Goal: Task Accomplishment & Management: Manage account settings

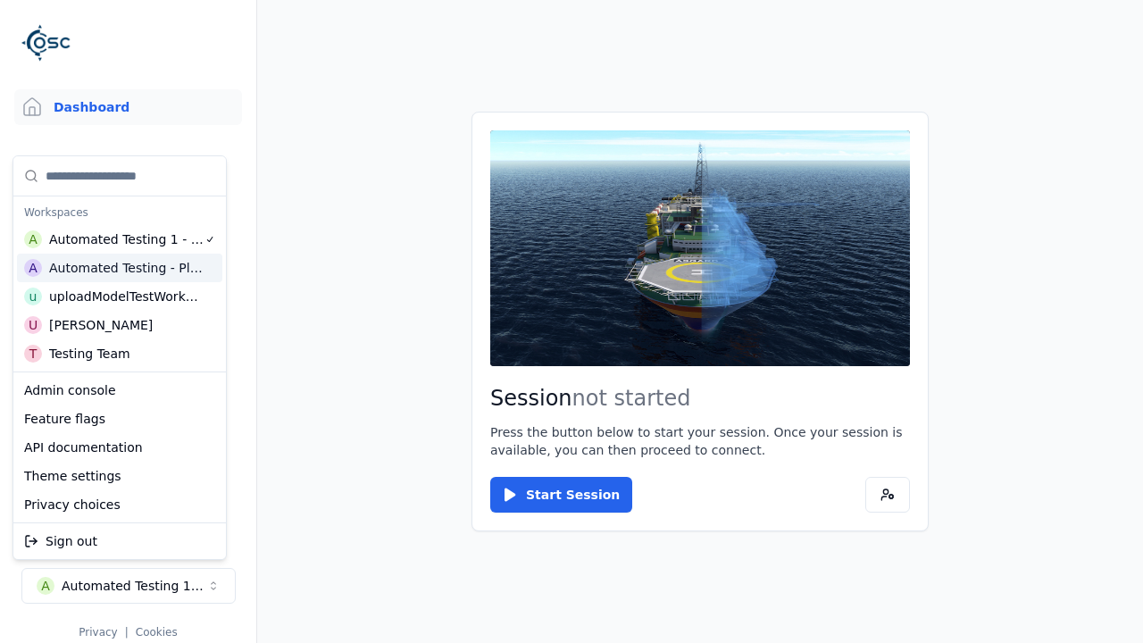
click at [115, 267] on div "Automated Testing - Playwright" at bounding box center [126, 268] width 154 height 18
click at [572, 321] on html "Support Dashboard Assets 3D Models Scenes Datasets Recordings Support Documenta…" at bounding box center [571, 321] width 1143 height 643
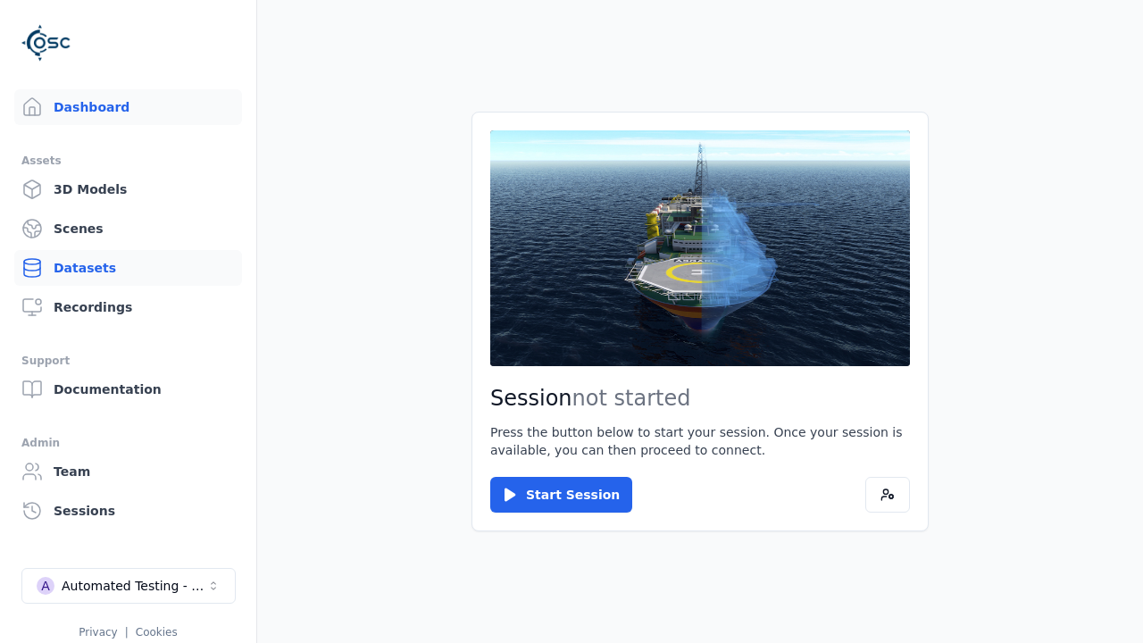
click at [128, 268] on link "Datasets" at bounding box center [128, 268] width 228 height 36
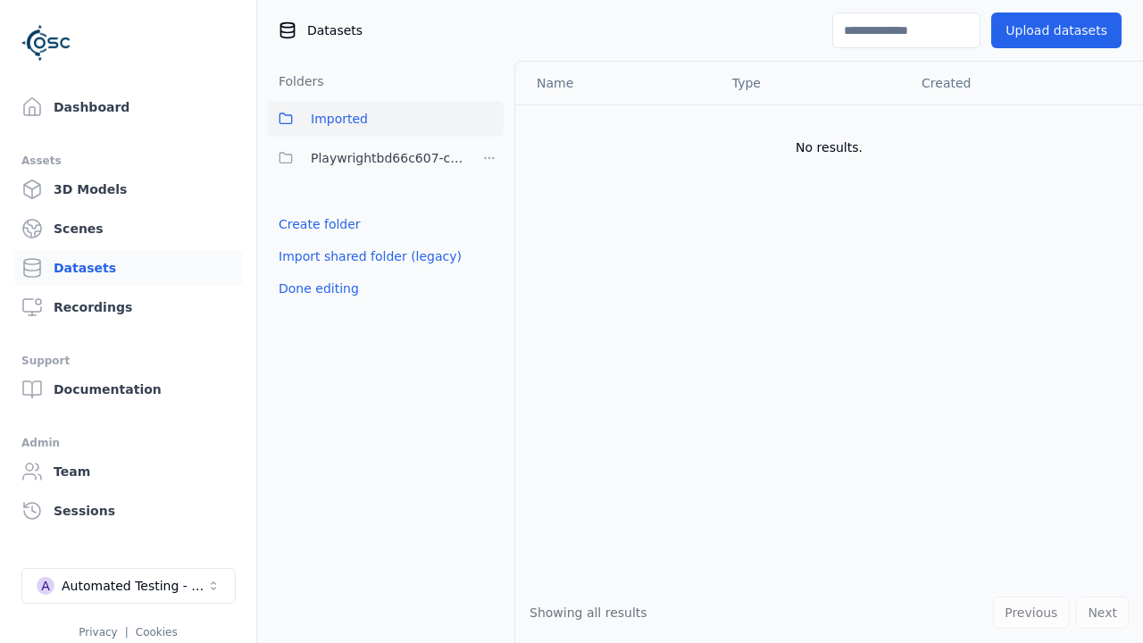
click at [314, 224] on link "Create folder" at bounding box center [320, 224] width 82 height 18
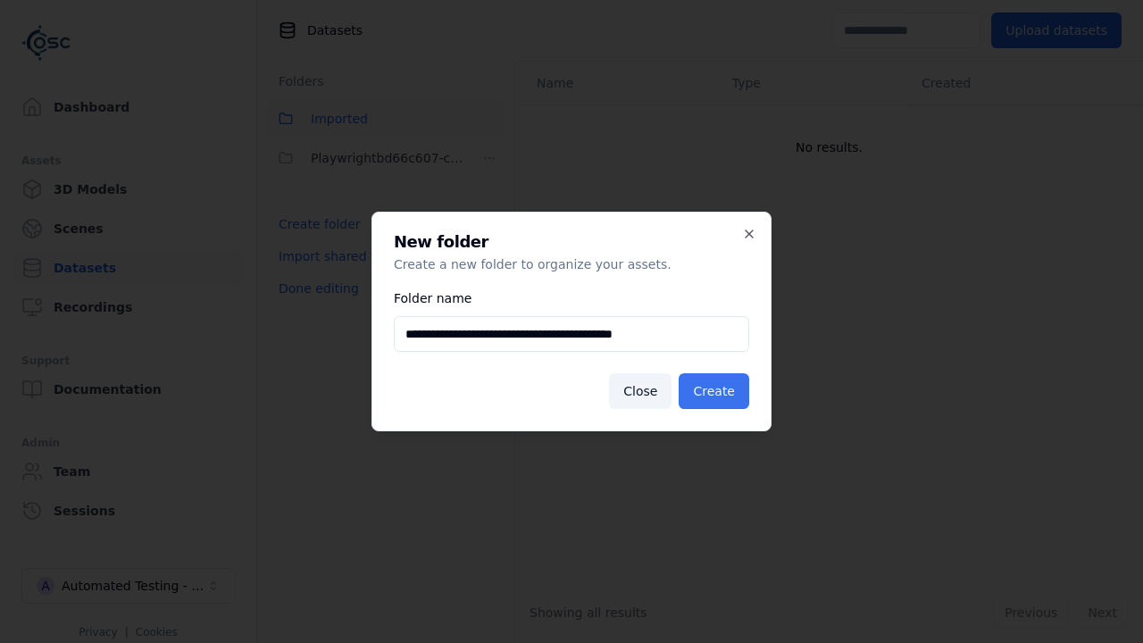
type input "**********"
click at [717, 391] on button "Create" at bounding box center [714, 391] width 71 height 36
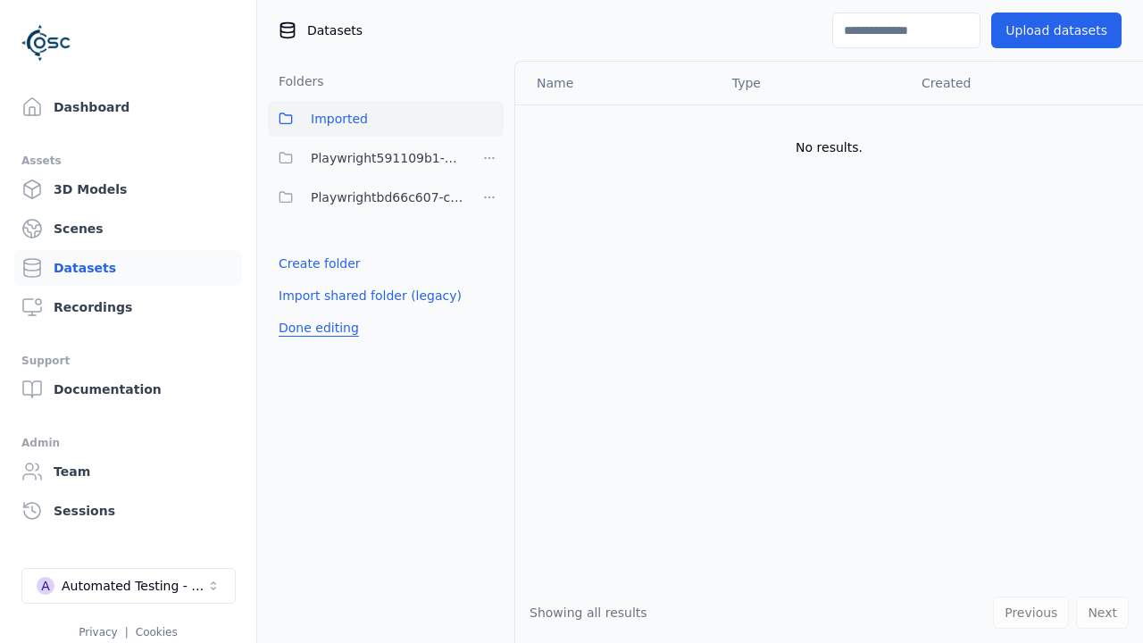
click at [314, 328] on button "Done editing" at bounding box center [319, 328] width 102 height 32
click at [298, 312] on button "Done editing" at bounding box center [319, 328] width 102 height 32
click at [489, 158] on html "Support Dashboard Assets 3D Models Scenes Datasets Recordings Support Documenta…" at bounding box center [571, 321] width 1143 height 643
click at [488, 251] on div "Rename" at bounding box center [496, 252] width 120 height 29
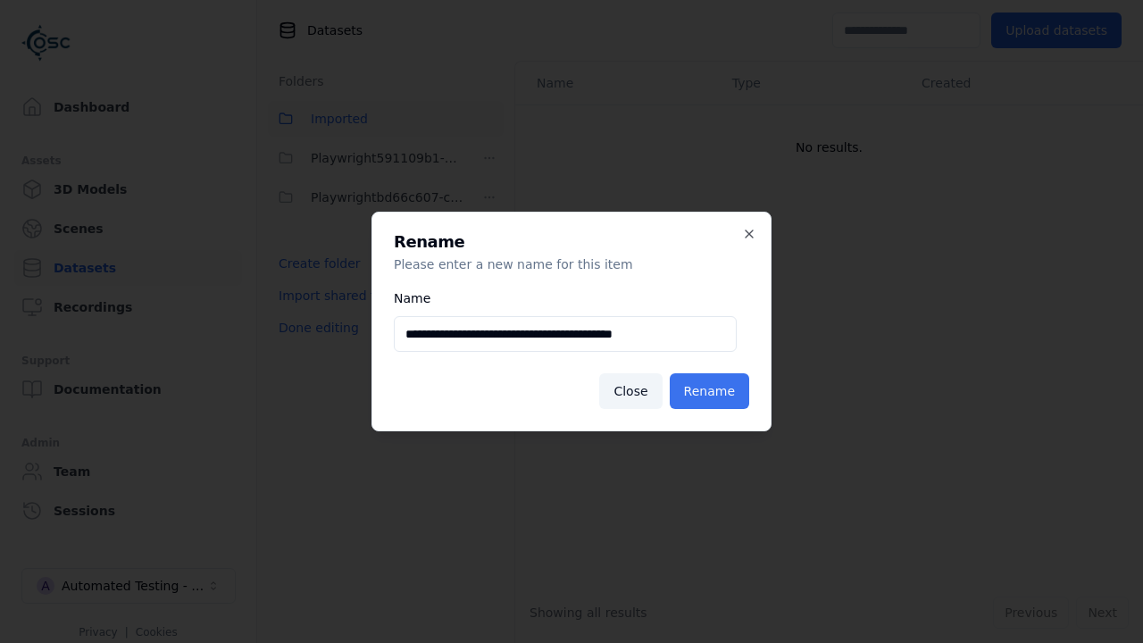
type input "**********"
click at [713, 391] on button "Rename" at bounding box center [709, 391] width 79 height 36
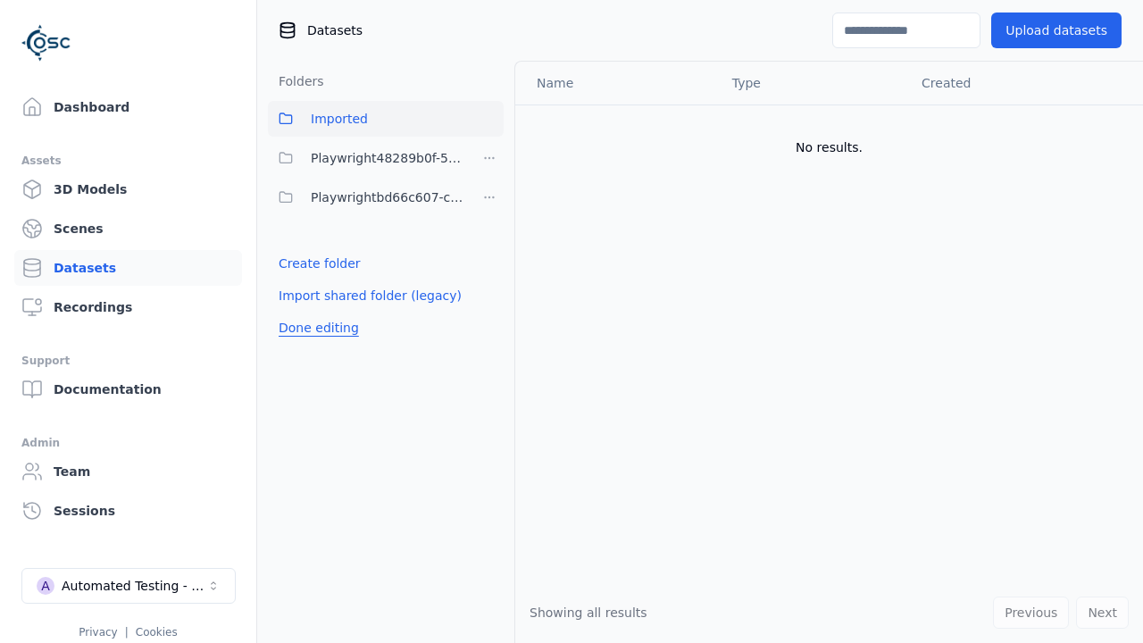
click at [314, 328] on button "Done editing" at bounding box center [319, 328] width 102 height 32
click at [298, 312] on button "Done editing" at bounding box center [319, 328] width 102 height 32
click at [489, 158] on html "Support Dashboard Assets 3D Models Scenes Datasets Recordings Support Documenta…" at bounding box center [571, 321] width 1143 height 643
click at [488, 279] on div "Delete" at bounding box center [496, 280] width 120 height 29
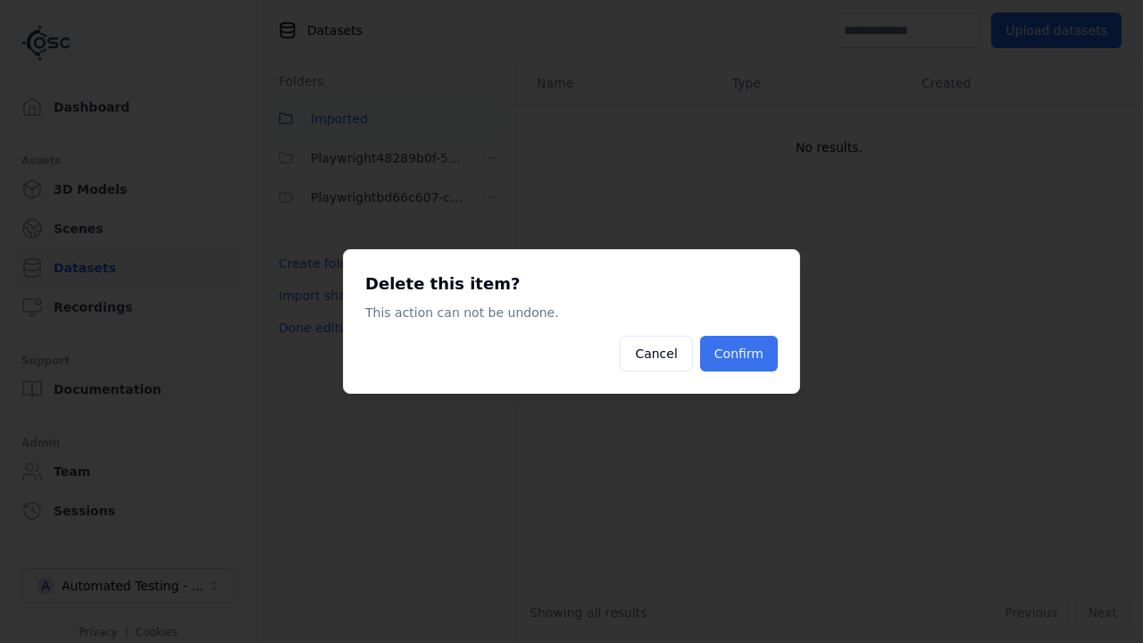
click at [741, 354] on button "Confirm" at bounding box center [739, 354] width 78 height 36
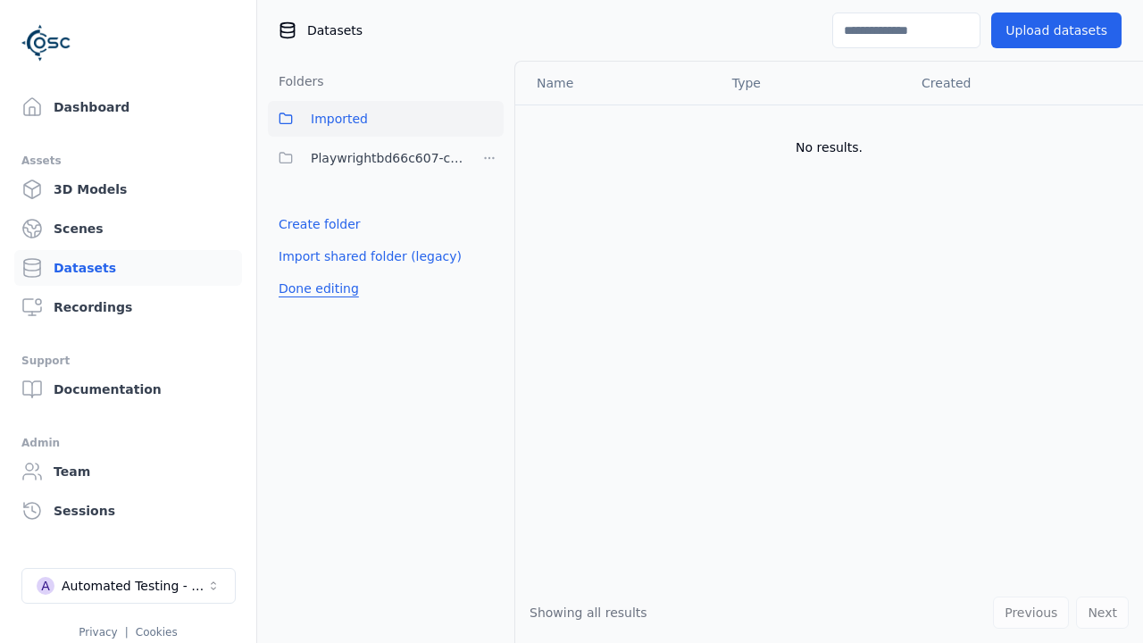
click at [314, 288] on button "Done editing" at bounding box center [319, 288] width 102 height 32
